Goal: Task Accomplishment & Management: Manage account settings

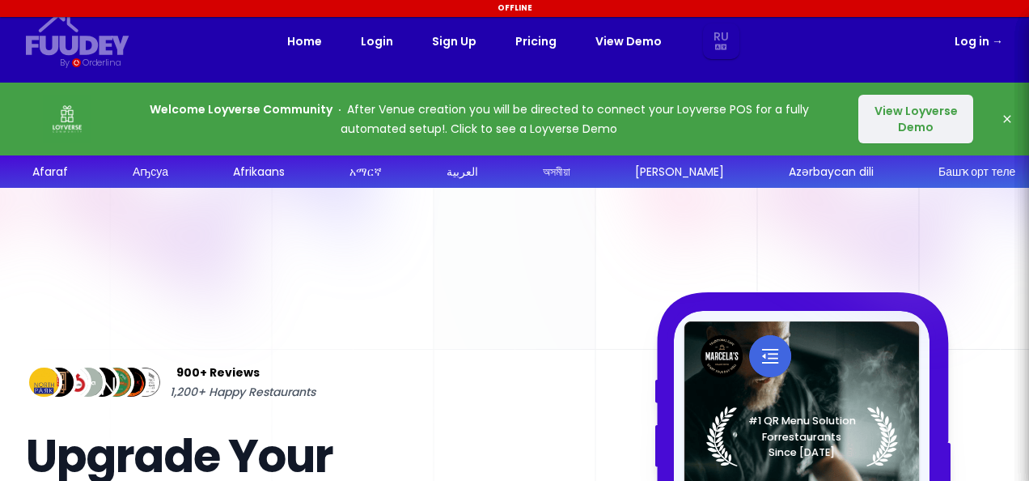
select select "ru"
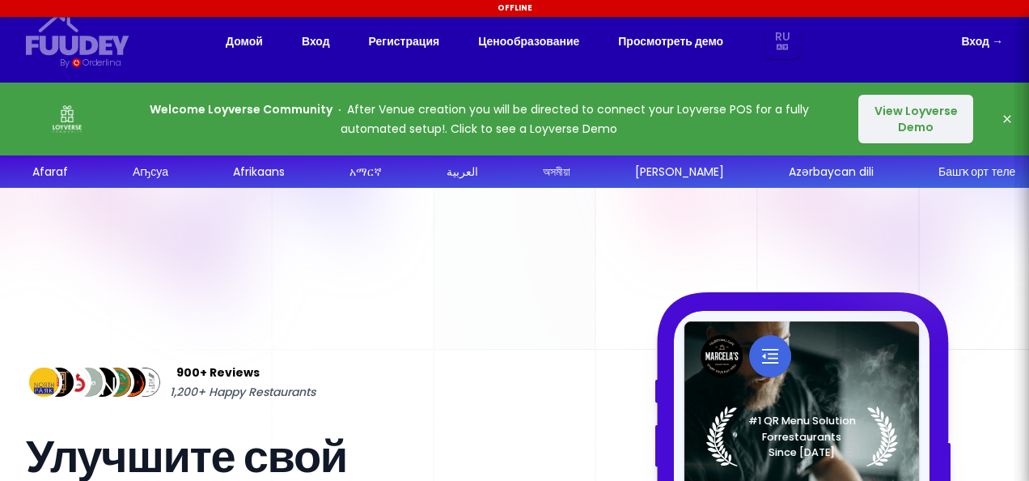
select select "ru"
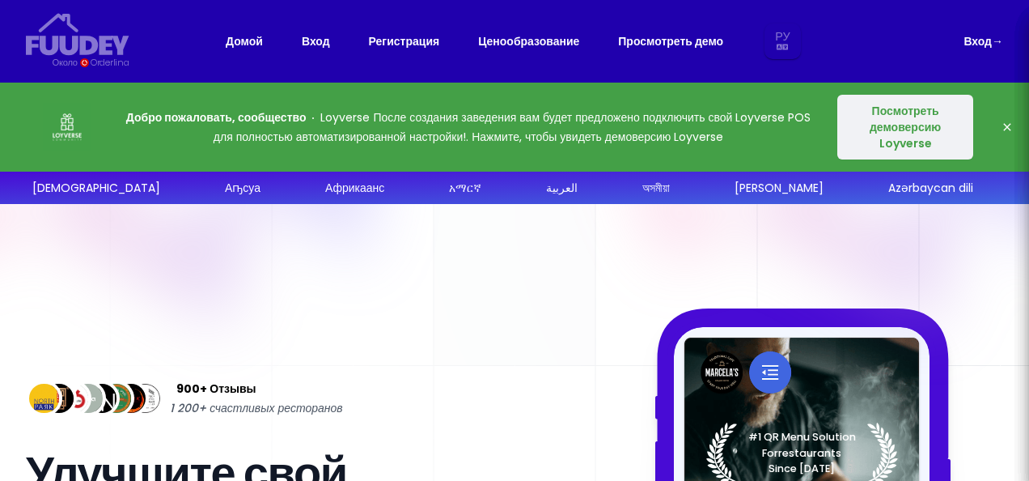
click at [693, 146] on p "Добро пожаловать, сообщество [PERSON_NAME] После создания заведения вам будет п…" at bounding box center [468, 127] width 691 height 39
select select "ru"
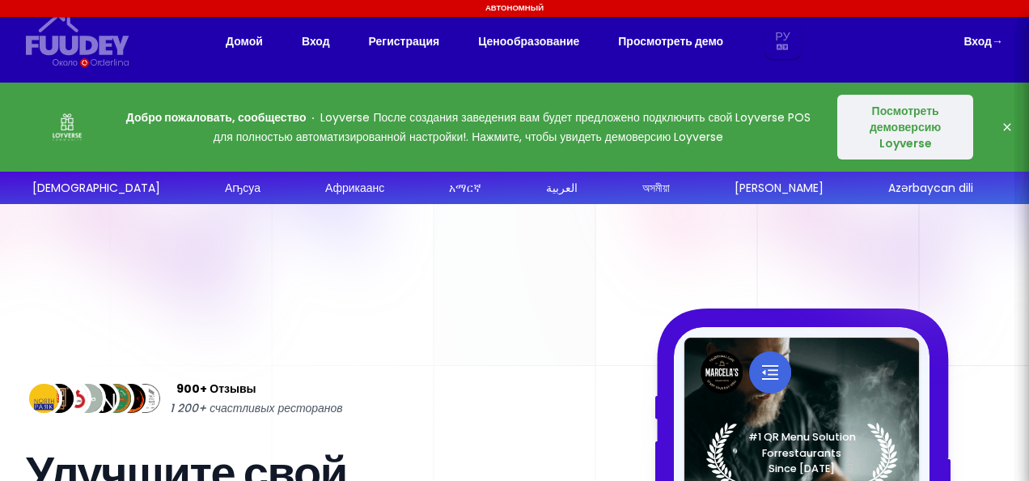
select select "ru"
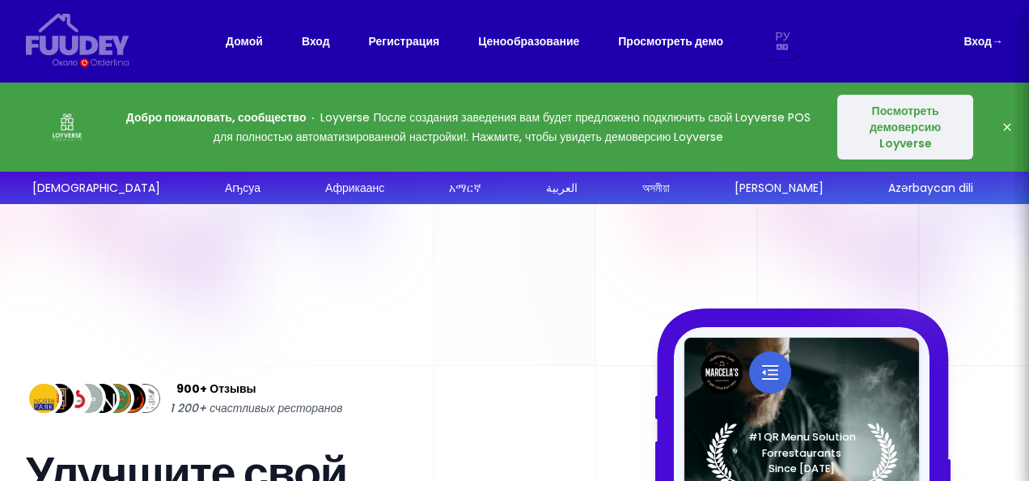
select select "ru"
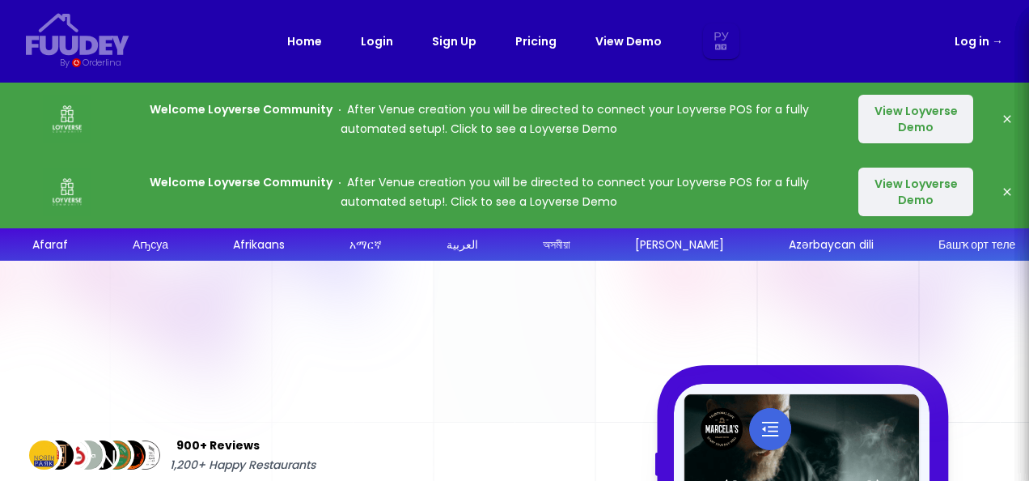
select select "ru"
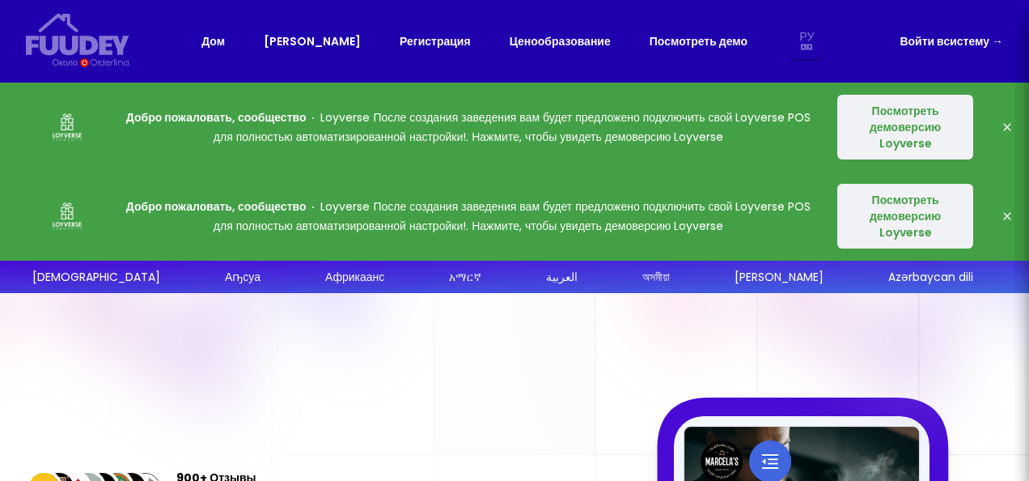
click at [983, 39] on font "систему →" at bounding box center [973, 41] width 60 height 16
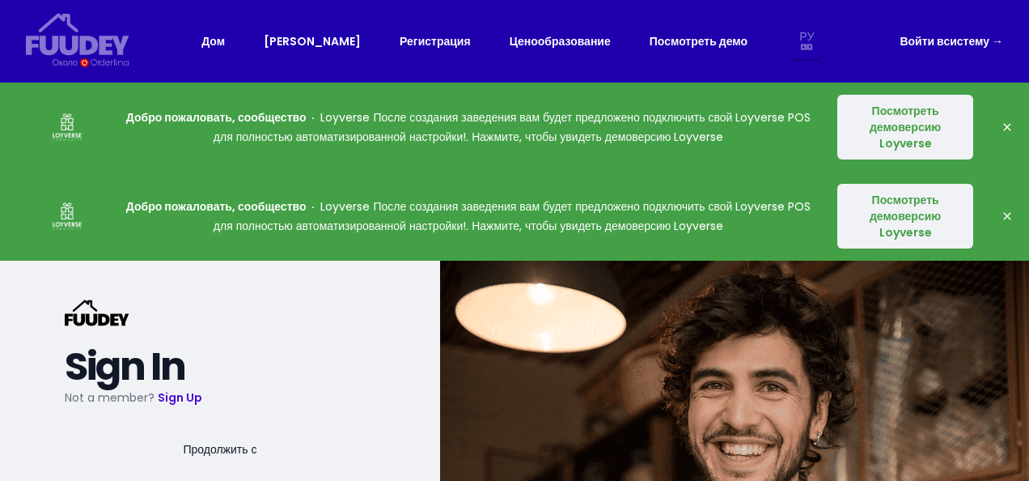
select select "ru"
click at [1004, 42] on nav "Фуудей {/* Added fill="currentColor" here */} {/* This rectangle defines the ba…" at bounding box center [514, 41] width 1029 height 83
select select "ru"
click at [299, 38] on div "Дом Логин Регистрация Ценообразование Посмотреть демо Ру Эн Аа Аб Аф Есмь Ар Ка…" at bounding box center [514, 41] width 626 height 36
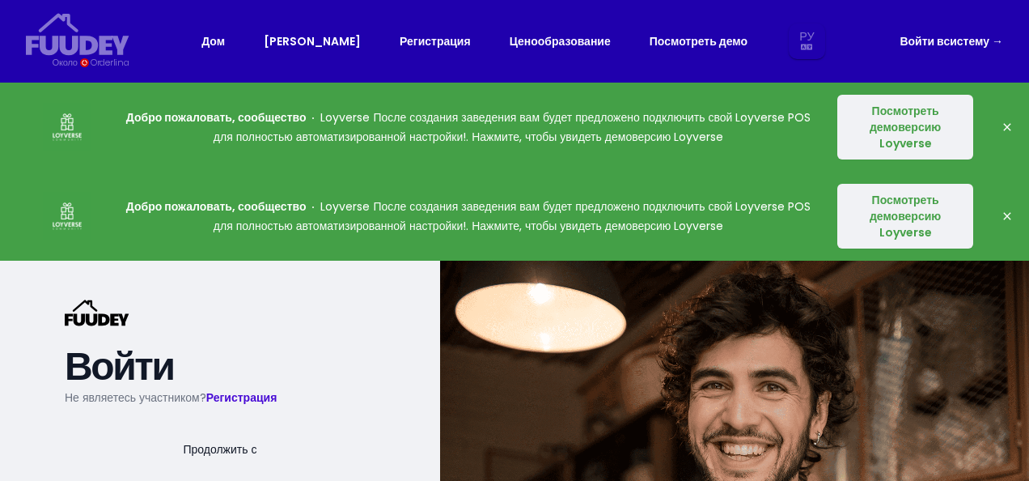
click at [310, 38] on link "[PERSON_NAME]" at bounding box center [312, 41] width 97 height 19
select select "ru"
click at [299, 42] on div "Дом Логин Регистрация Ценообразование Посмотреть демо Ру Эн Аа Аб Аф Есмь Ар Ка…" at bounding box center [514, 41] width 626 height 36
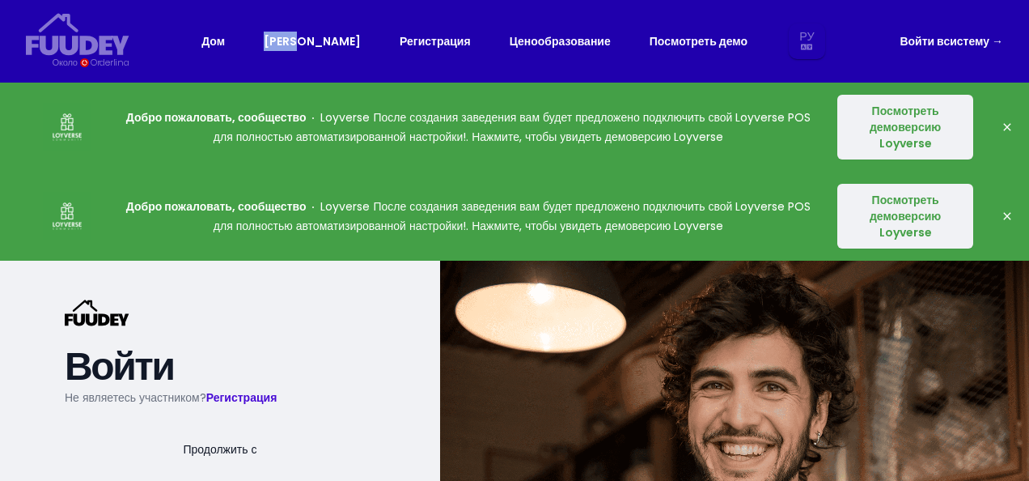
drag, startPoint x: 299, startPoint y: 42, endPoint x: 295, endPoint y: 57, distance: 15.1
click at [295, 57] on div "Дом Логин Регистрация Ценообразование Посмотреть демо Ру Эн Аа Аб Аф Есмь Ар Ка…" at bounding box center [514, 41] width 626 height 36
click at [322, 35] on link "Логин" at bounding box center [312, 41] width 97 height 19
select select "ru"
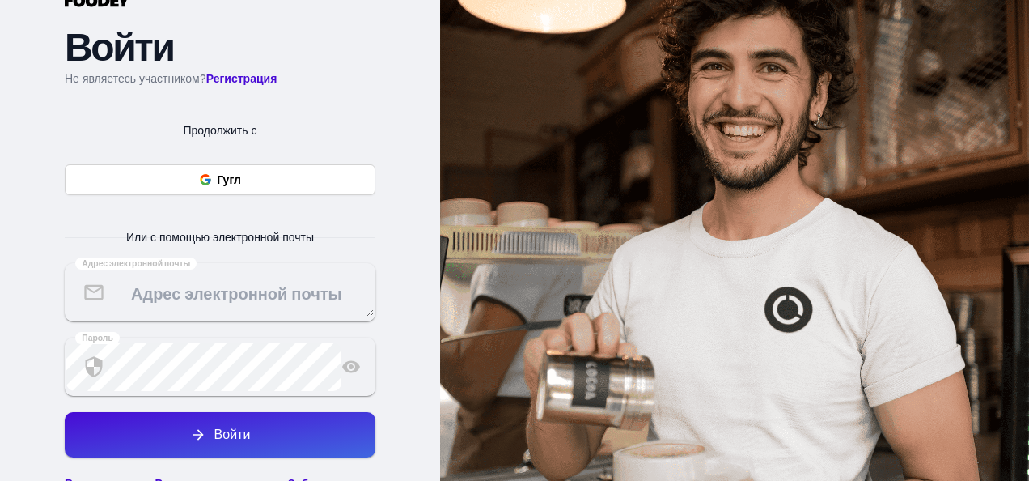
scroll to position [326, 0]
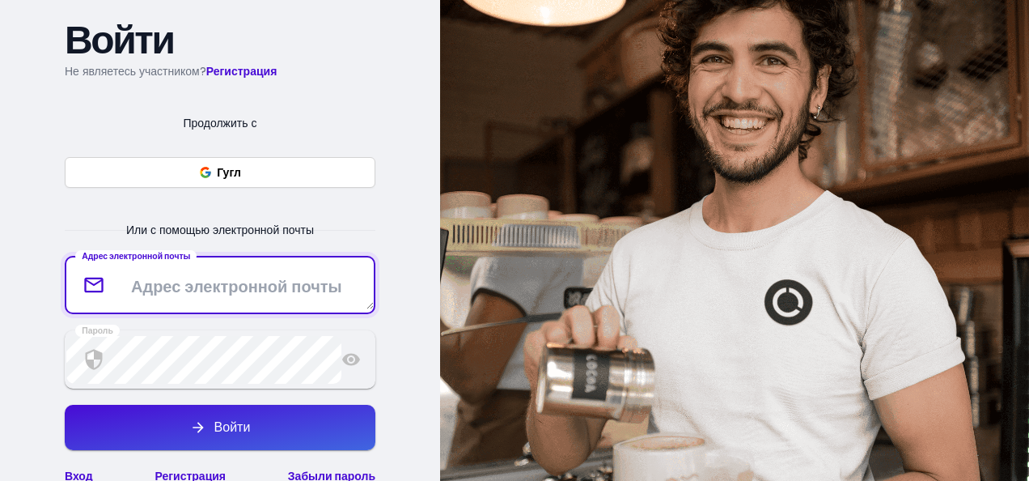
click at [233, 296] on textarea at bounding box center [219, 285] width 307 height 48
type textarea "[EMAIL_ADDRESS][DOMAIN_NAME]"
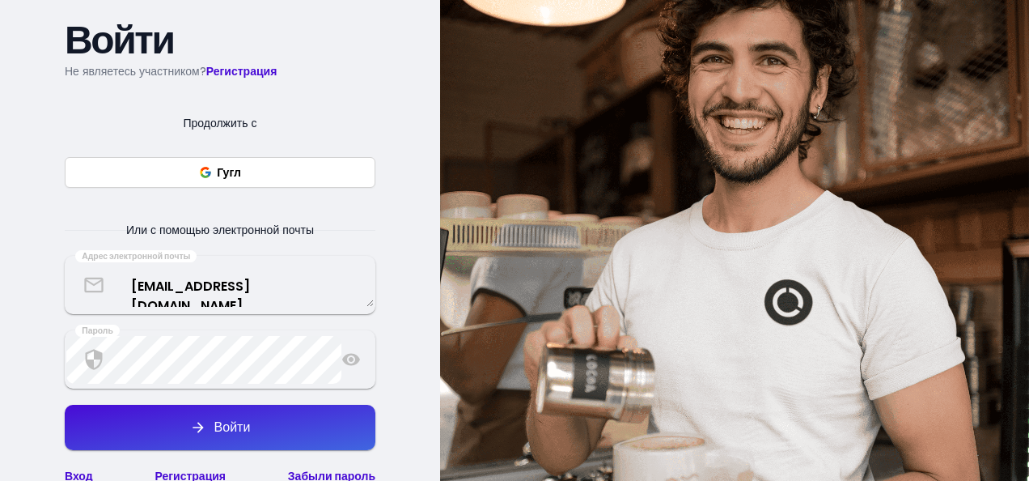
click at [218, 413] on button "Войти" at bounding box center [220, 427] width 311 height 45
select select "ru"
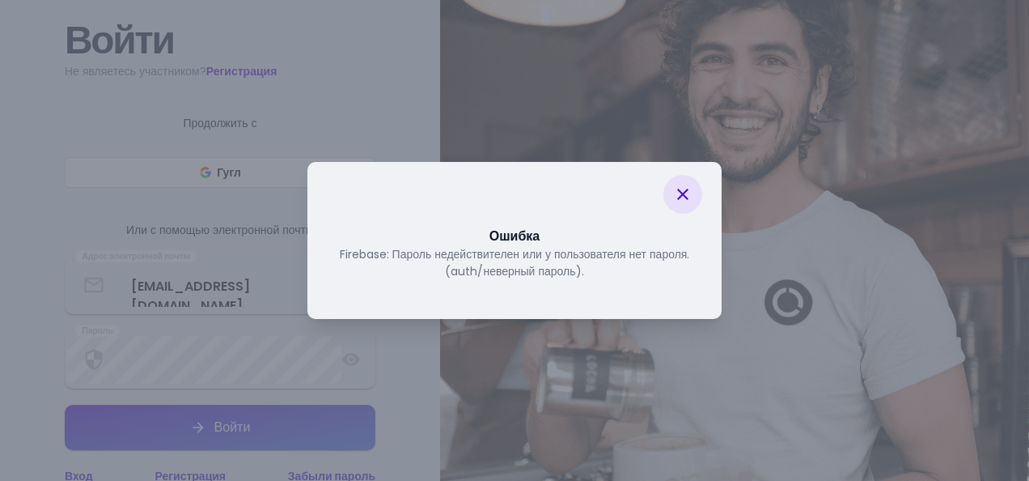
click at [846, 322] on div "Ошибка Firebase: Пароль недействителен или у пользователя нет пароля. (auth/нев…" at bounding box center [514, 240] width 1029 height 481
click at [846, 322] on img at bounding box center [734, 229] width 589 height 590
select select "ru"
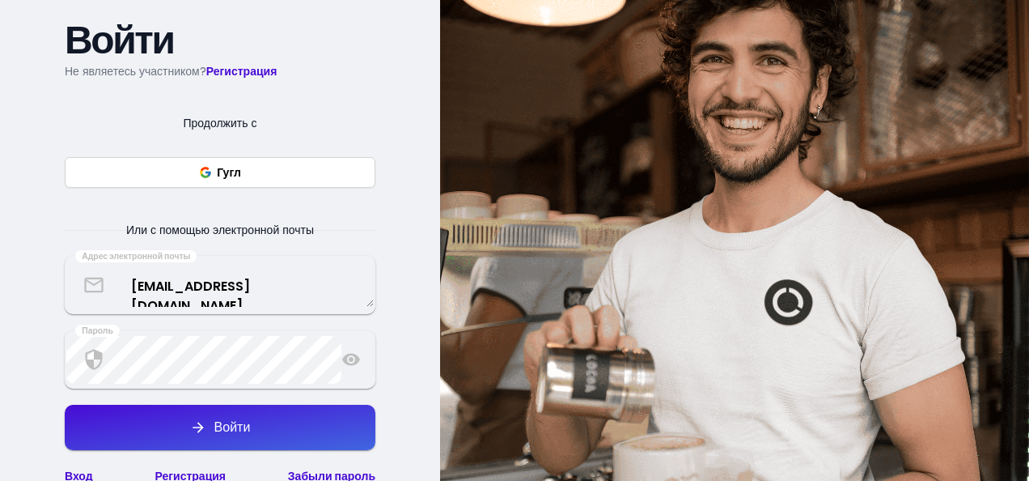
click at [353, 361] on icon at bounding box center [350, 358] width 19 height 19
click at [252, 418] on button "Войти" at bounding box center [220, 427] width 311 height 45
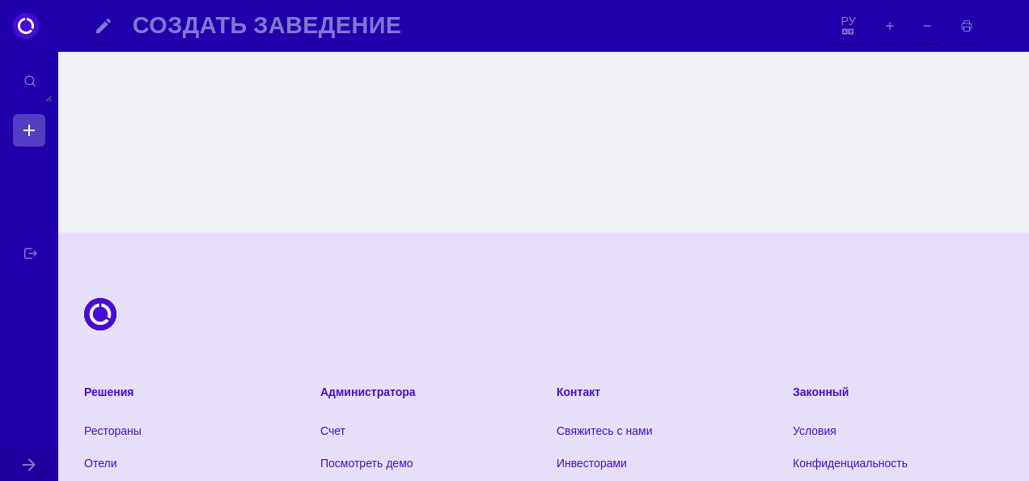
select select "ru"
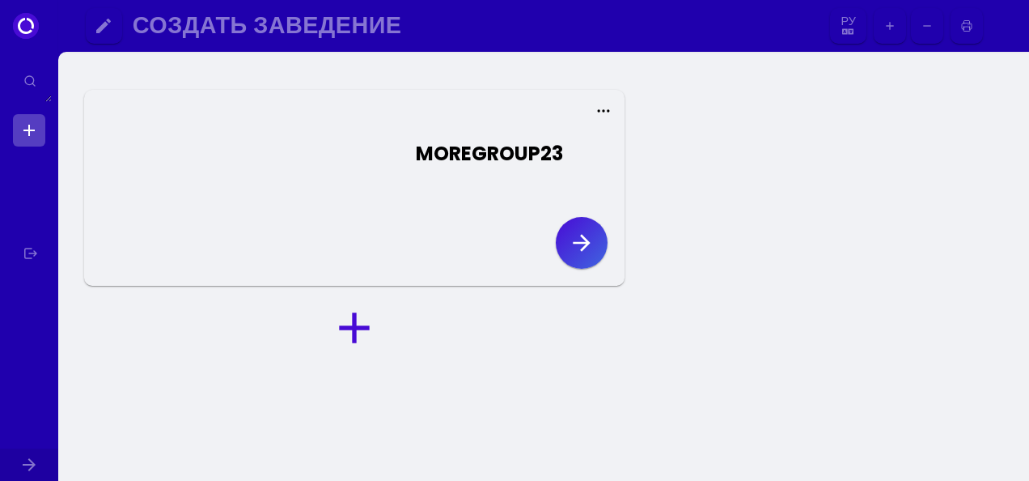
select select "ru"
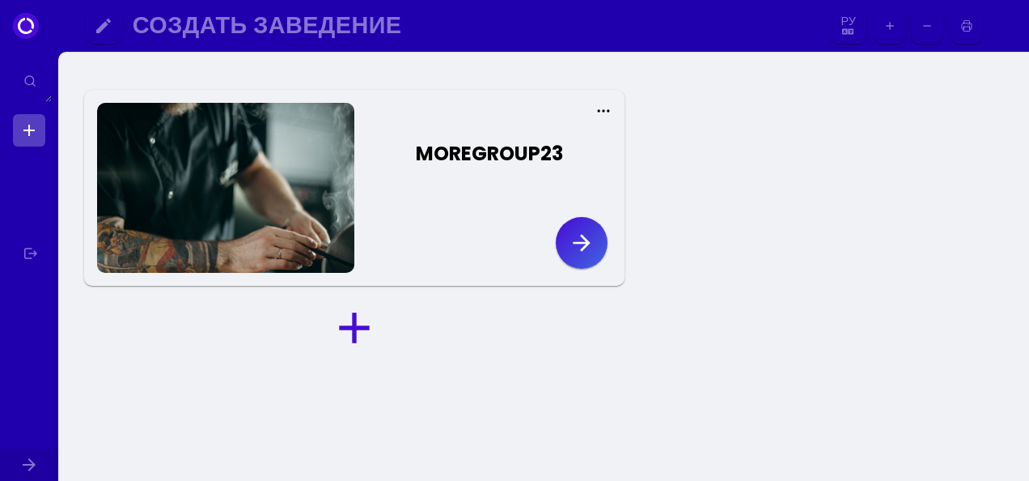
click at [586, 240] on icon "button" at bounding box center [581, 242] width 17 height 17
select select "ru"
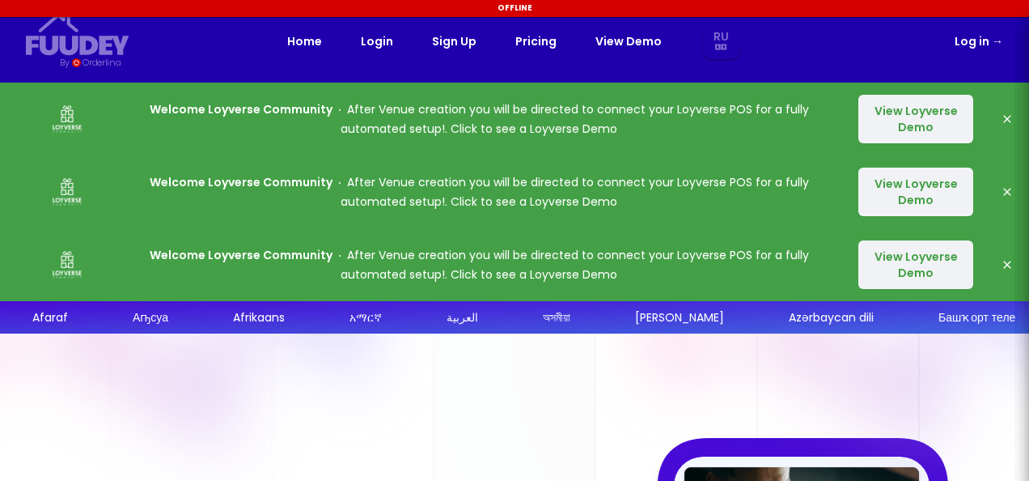
select select "ru"
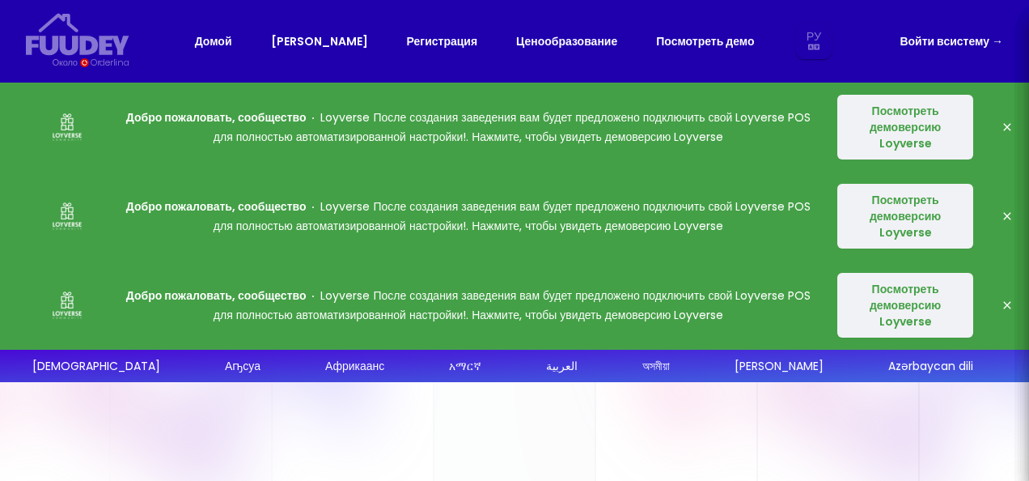
select select "ru"
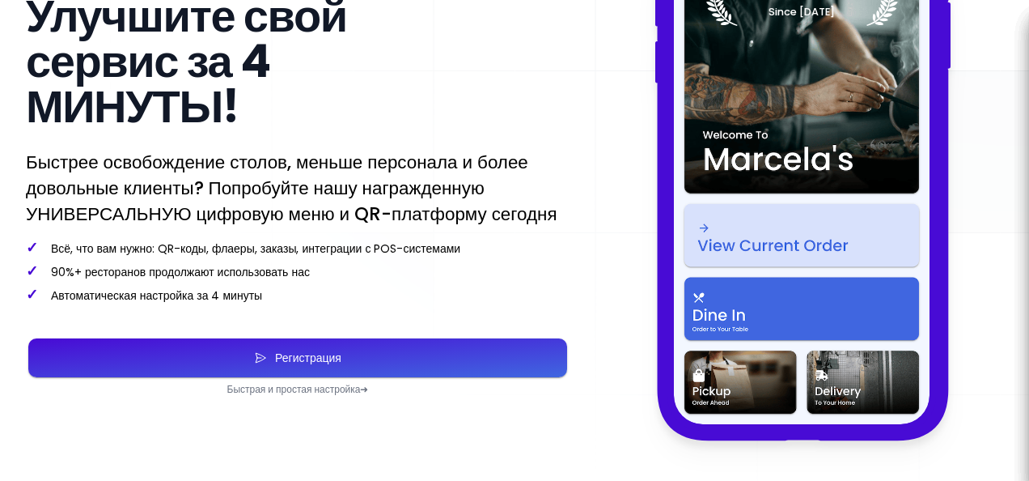
click at [485, 304] on div "900+ Отзывы 1 200+ счастливых ресторанов Улучшите свой сервис за 4 МИНУТЫ! Быст…" at bounding box center [298, 145] width 544 height 499
click at [489, 349] on button "Регистрация" at bounding box center [297, 357] width 539 height 39
select select "ru"
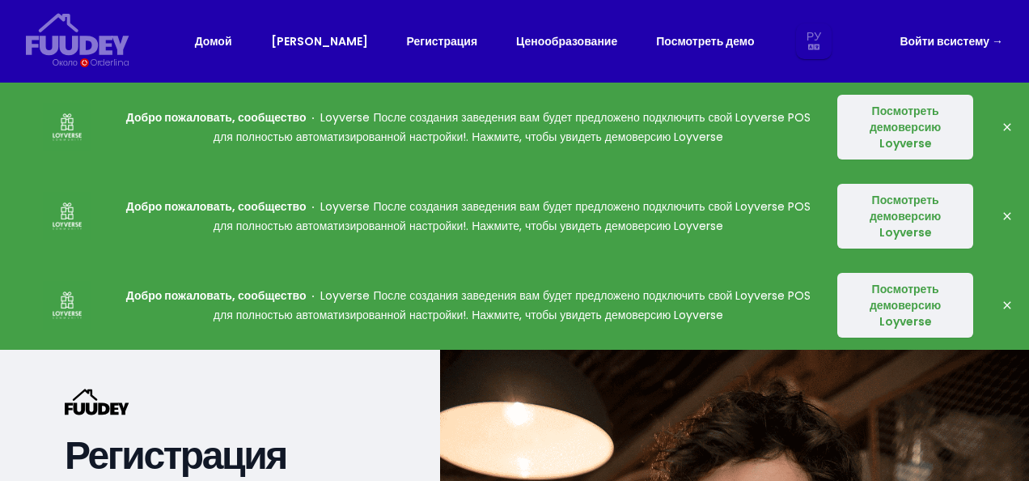
select select "ru"
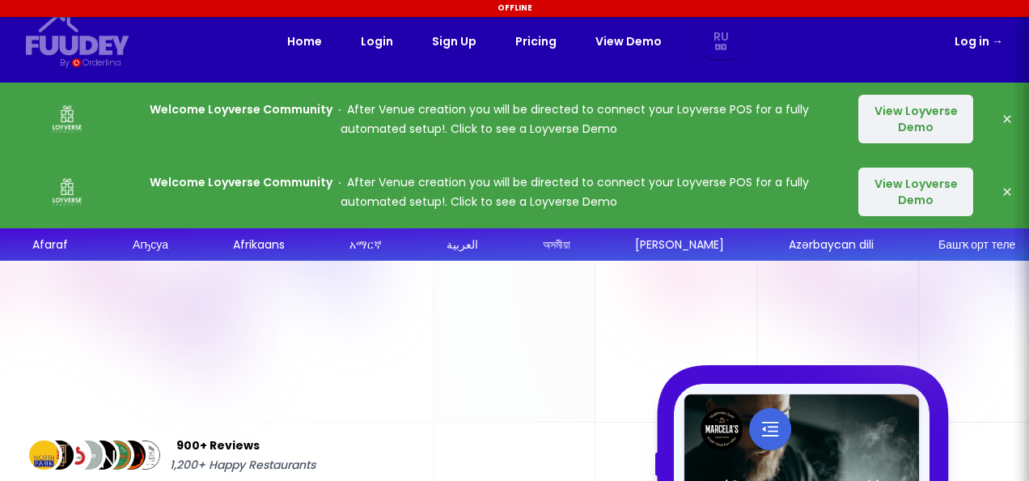
select select "ru"
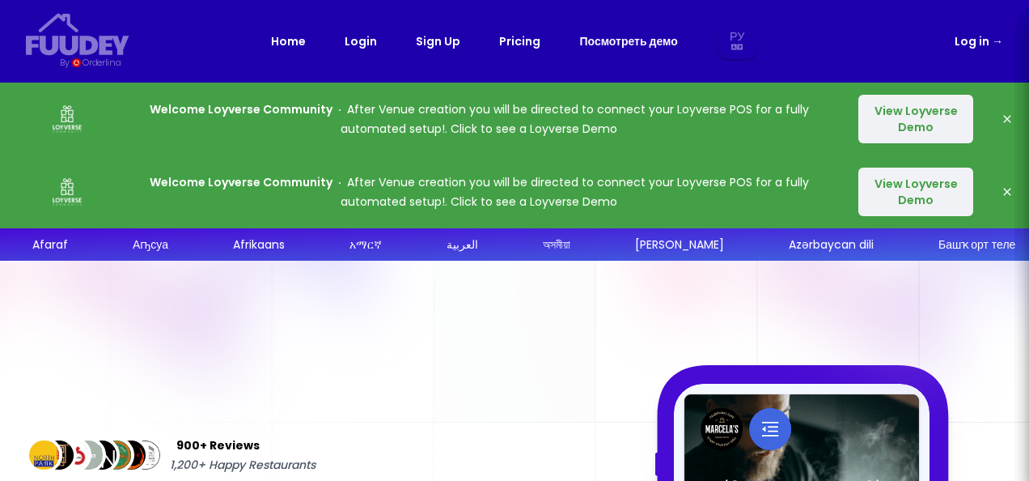
select select "ru"
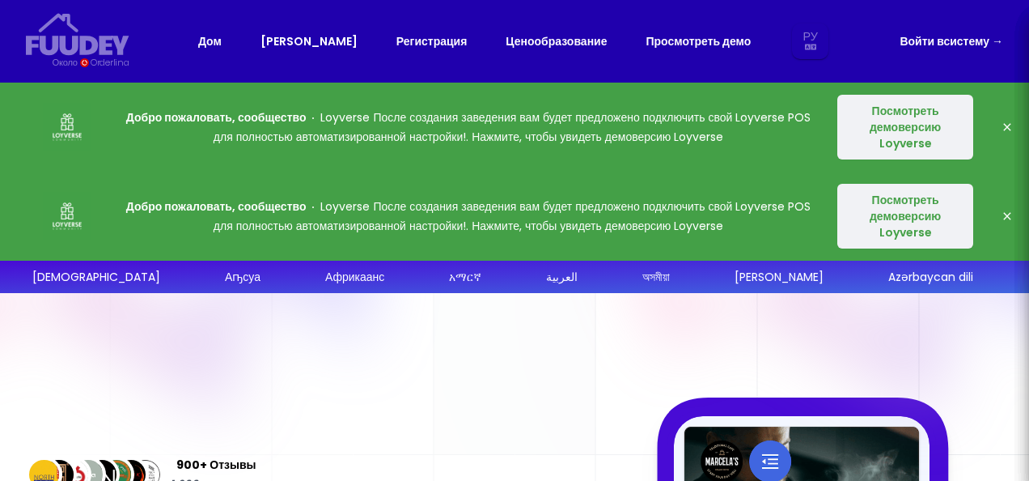
select select "ru"
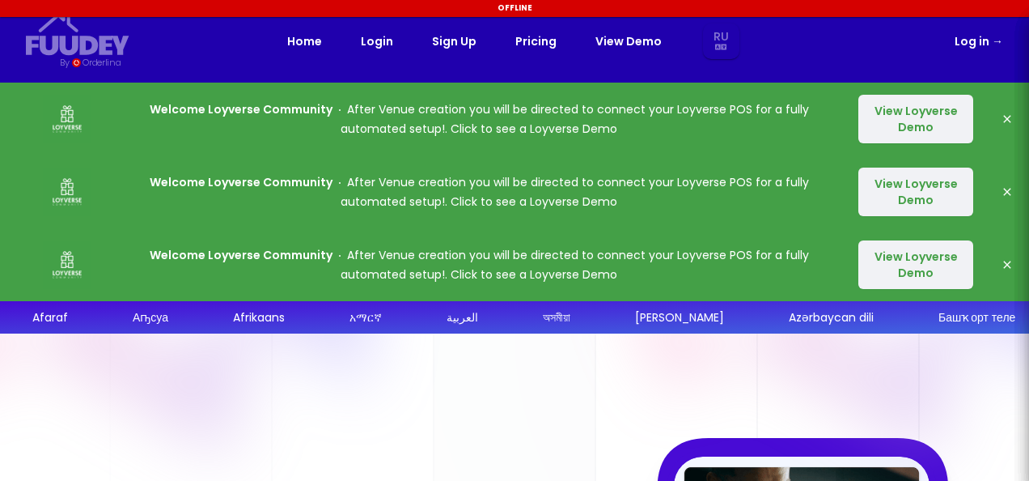
select select "ru"
click at [367, 39] on link "Login" at bounding box center [377, 41] width 32 height 19
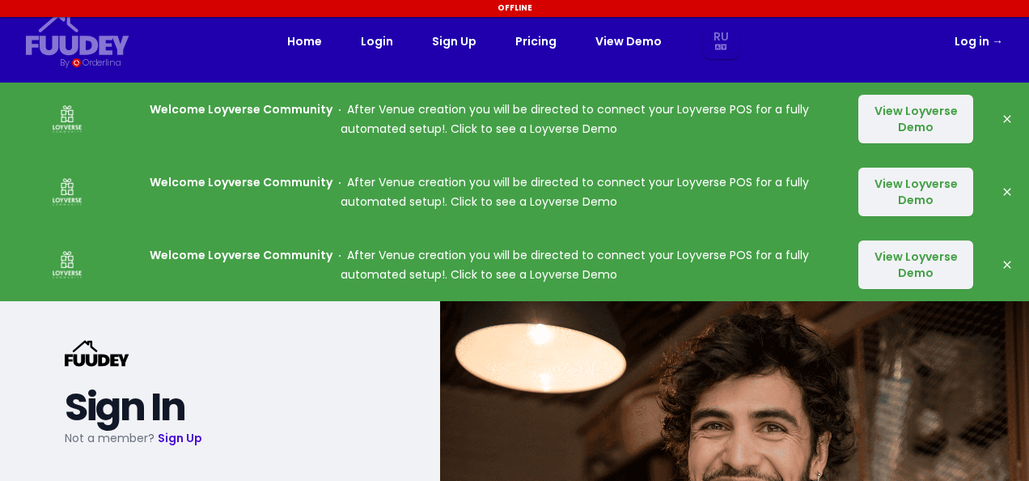
select select "ru"
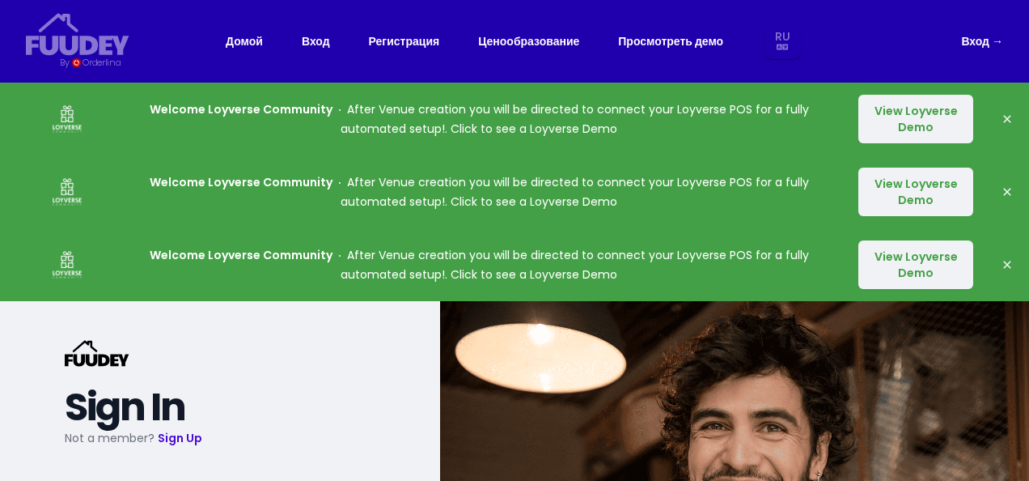
select select "ru"
click at [329, 42] on link "Вход" at bounding box center [316, 41] width 28 height 19
select select "ru"
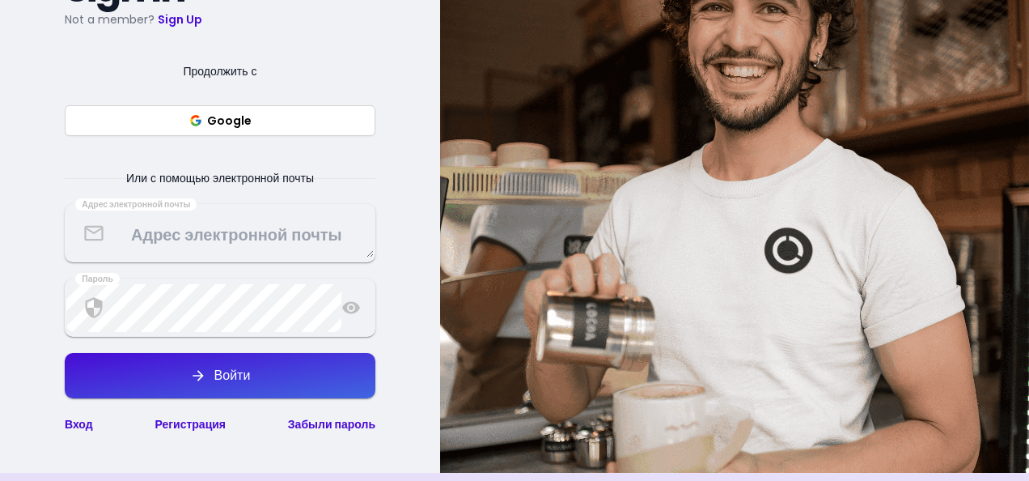
scroll to position [451, 0]
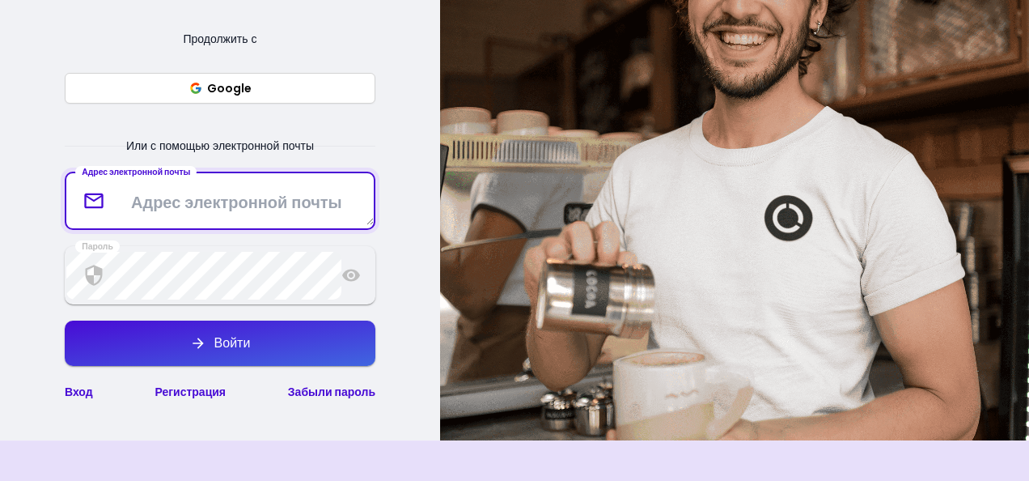
click at [252, 217] on textarea at bounding box center [219, 201] width 307 height 48
type textarea "[EMAIL_ADDRESS][DOMAIN_NAME]"
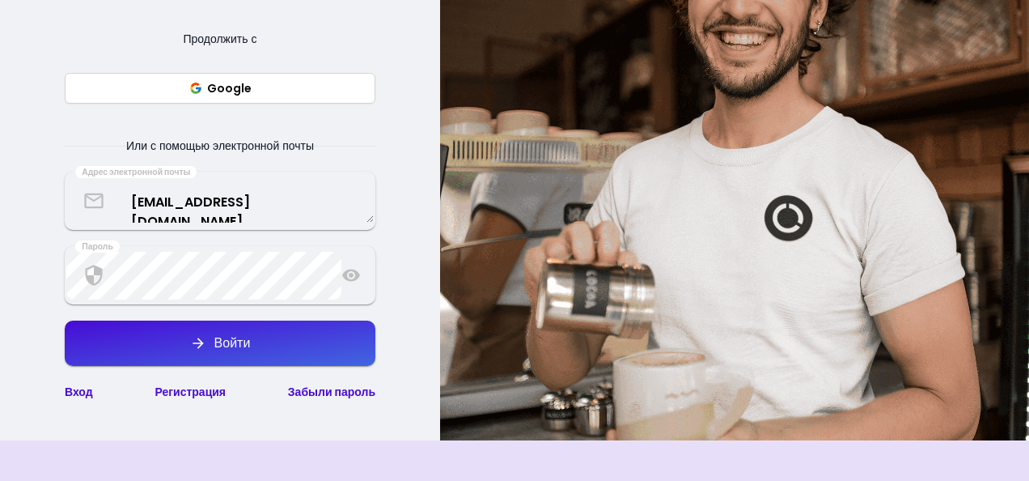
click at [306, 325] on button "Войти" at bounding box center [220, 342] width 311 height 45
select select "ru"
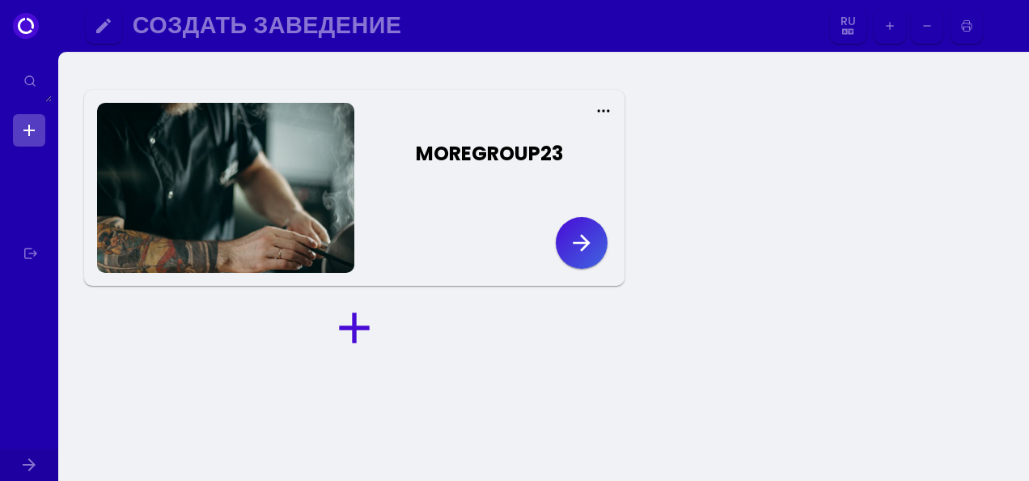
click at [570, 220] on button "button" at bounding box center [582, 243] width 52 height 52
select select "ru"
